Goal: Use online tool/utility: Utilize a website feature to perform a specific function

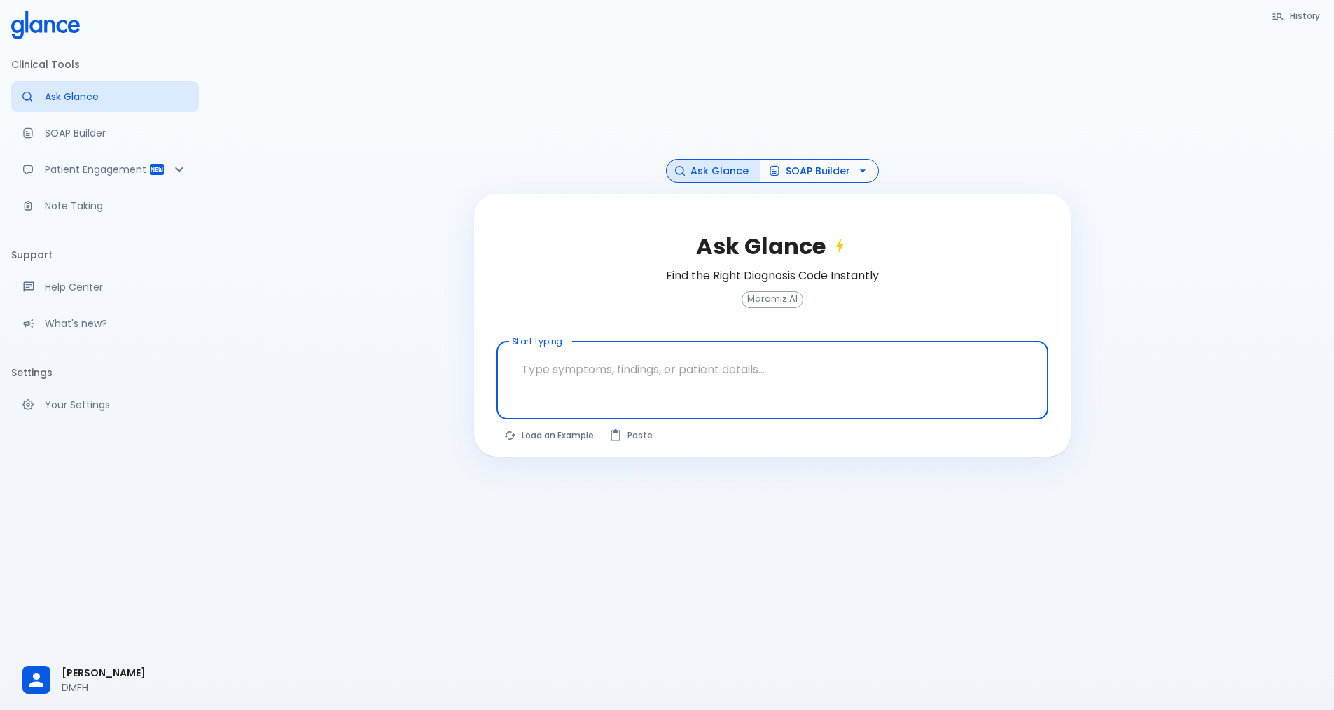
click at [869, 170] on button "SOAP Builder" at bounding box center [819, 171] width 119 height 25
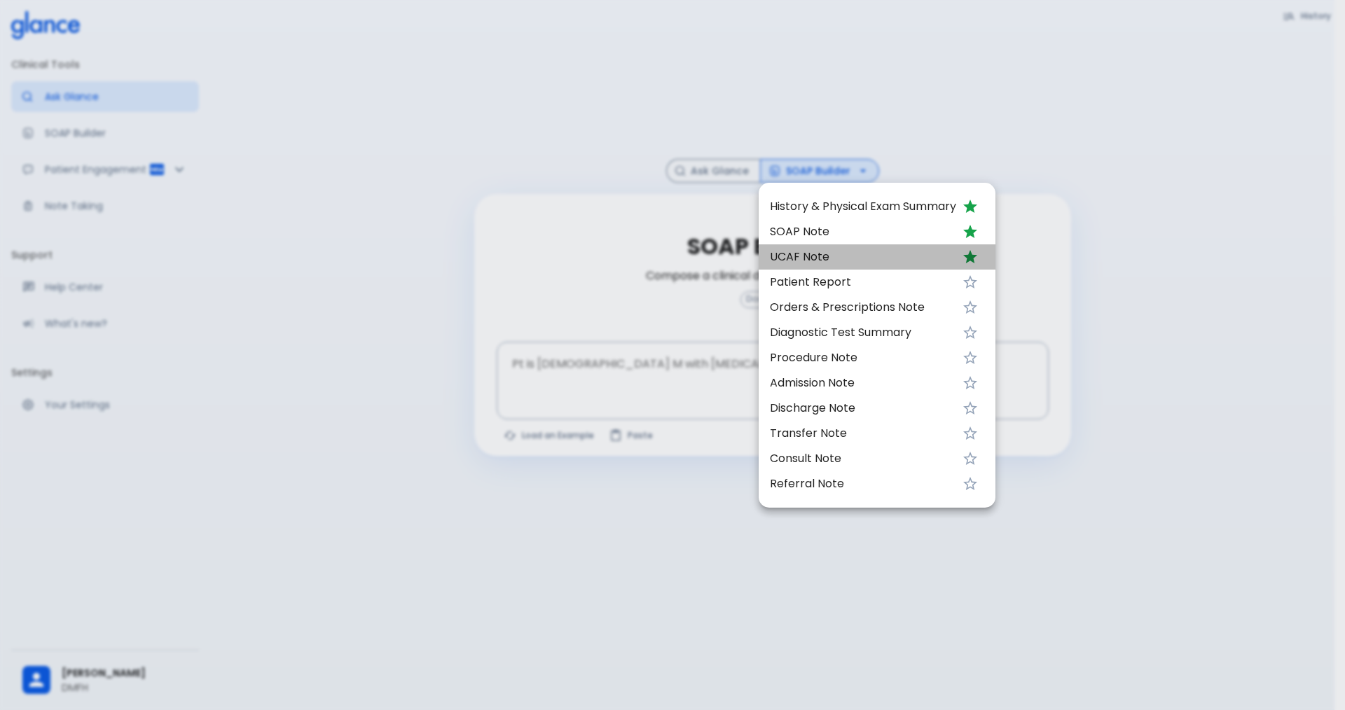
click at [810, 256] on span "UCAF Note" at bounding box center [863, 257] width 186 height 17
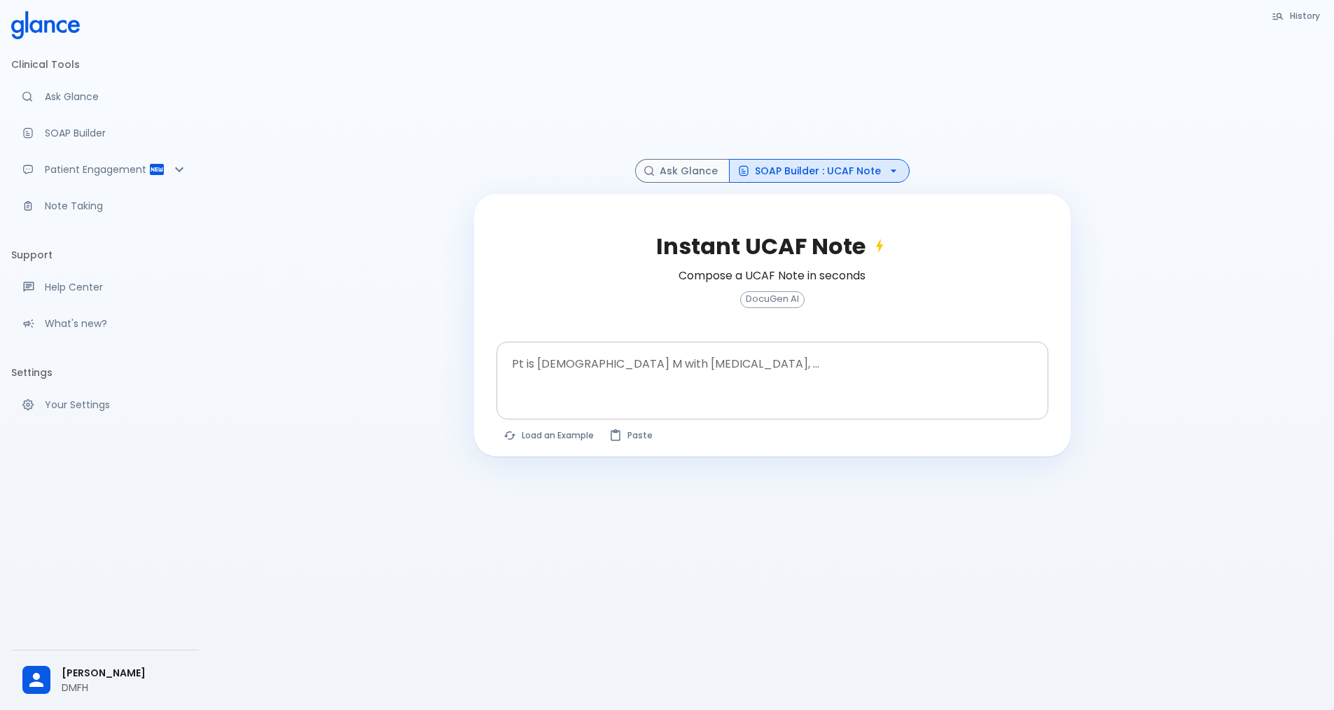
click at [597, 379] on textarea "Pt is [DEMOGRAPHIC_DATA] M with [MEDICAL_DATA], ..." at bounding box center [772, 369] width 532 height 44
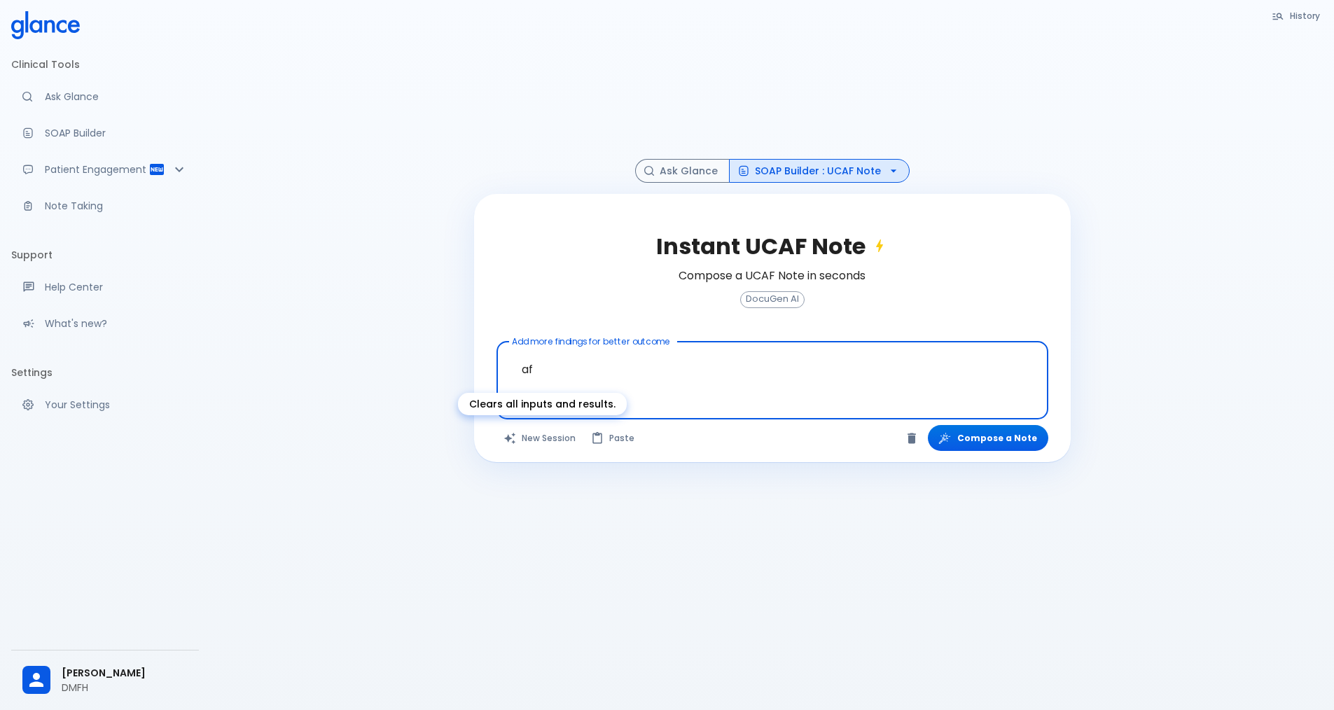
type textarea "a"
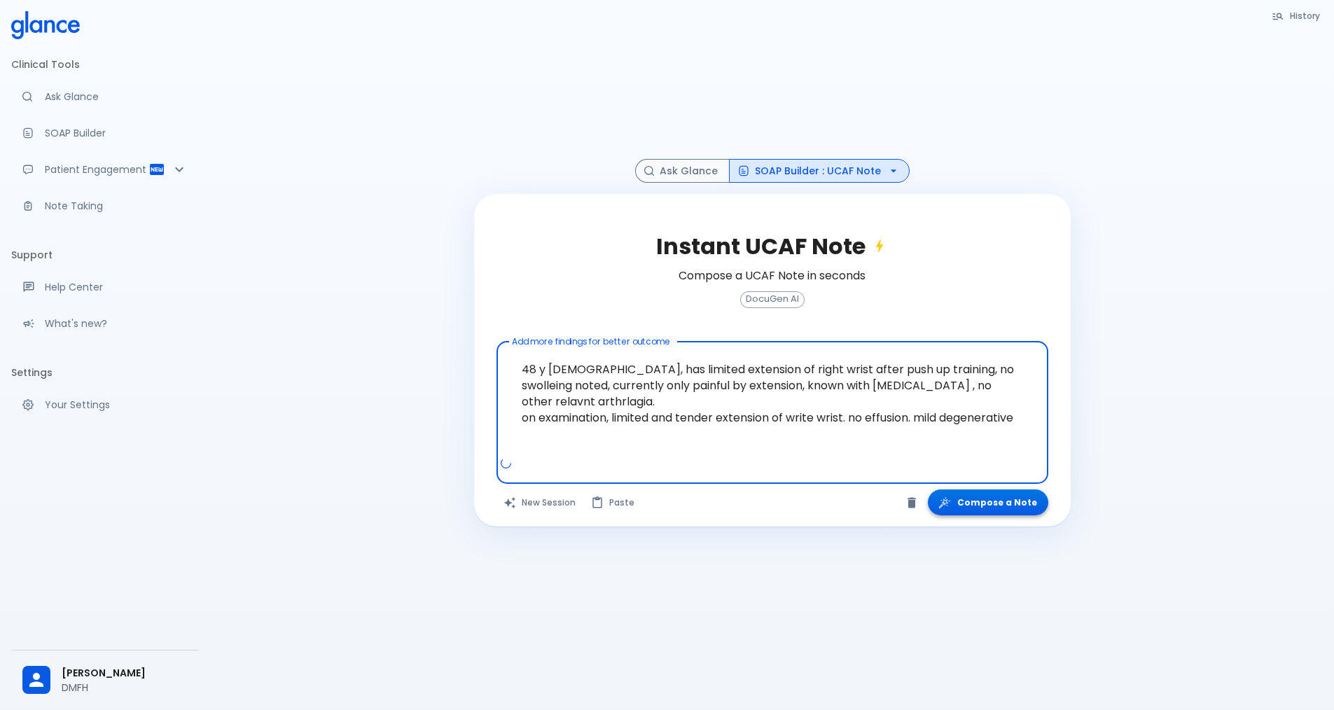
type textarea "48 y [DEMOGRAPHIC_DATA], has limited extension of right wrist after push up tra…"
click at [997, 504] on button "Compose a Note" at bounding box center [988, 503] width 120 height 26
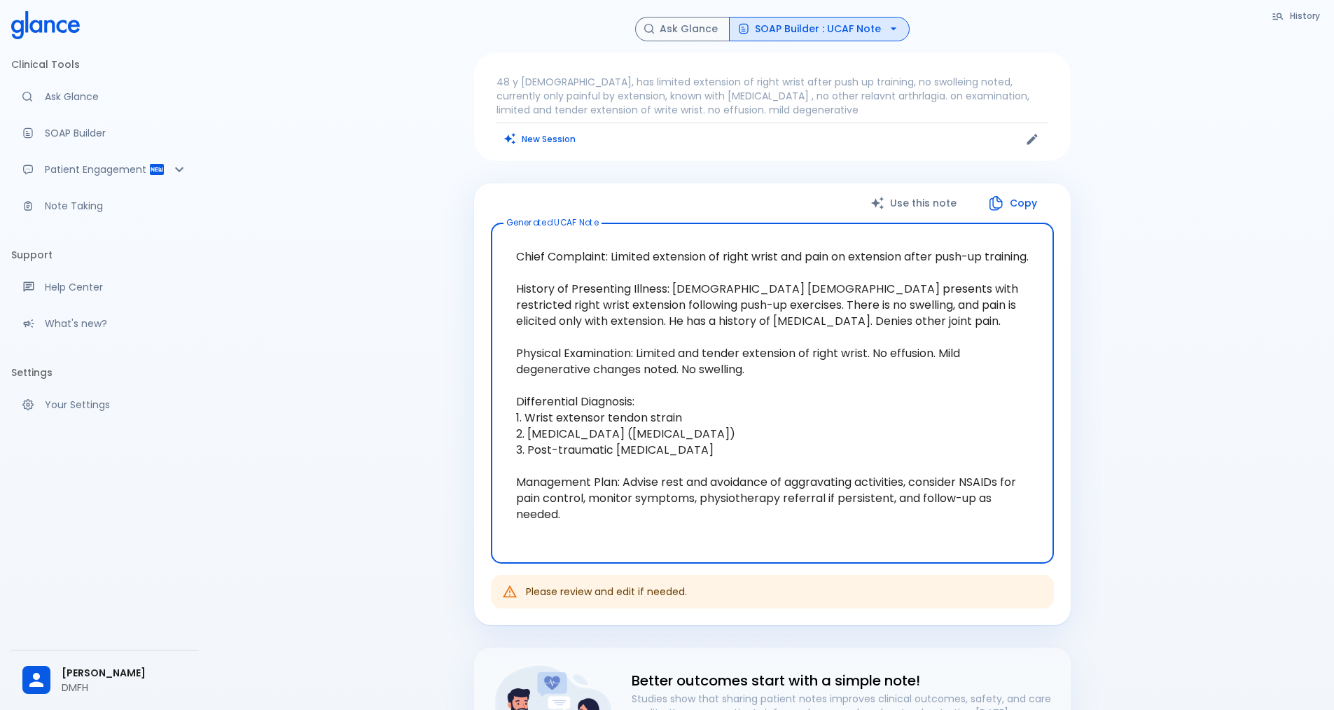
drag, startPoint x: 575, startPoint y: 536, endPoint x: 508, endPoint y: 219, distance: 324.3
click at [508, 223] on div "Generated UCAF Note Chief Complaint: Limited extension of right wrist and pain …" at bounding box center [772, 393] width 563 height 341
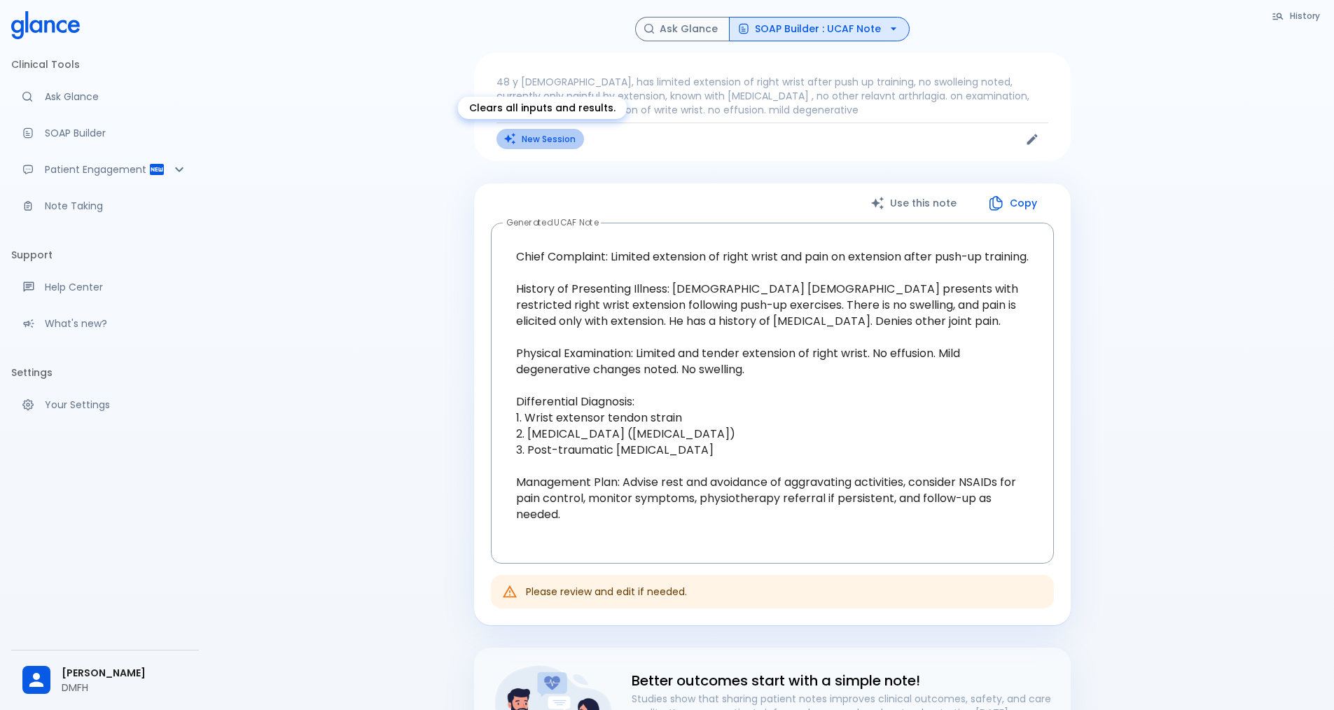
click at [544, 143] on button "New Session" at bounding box center [541, 139] width 88 height 20
